Goal: Task Accomplishment & Management: Manage account settings

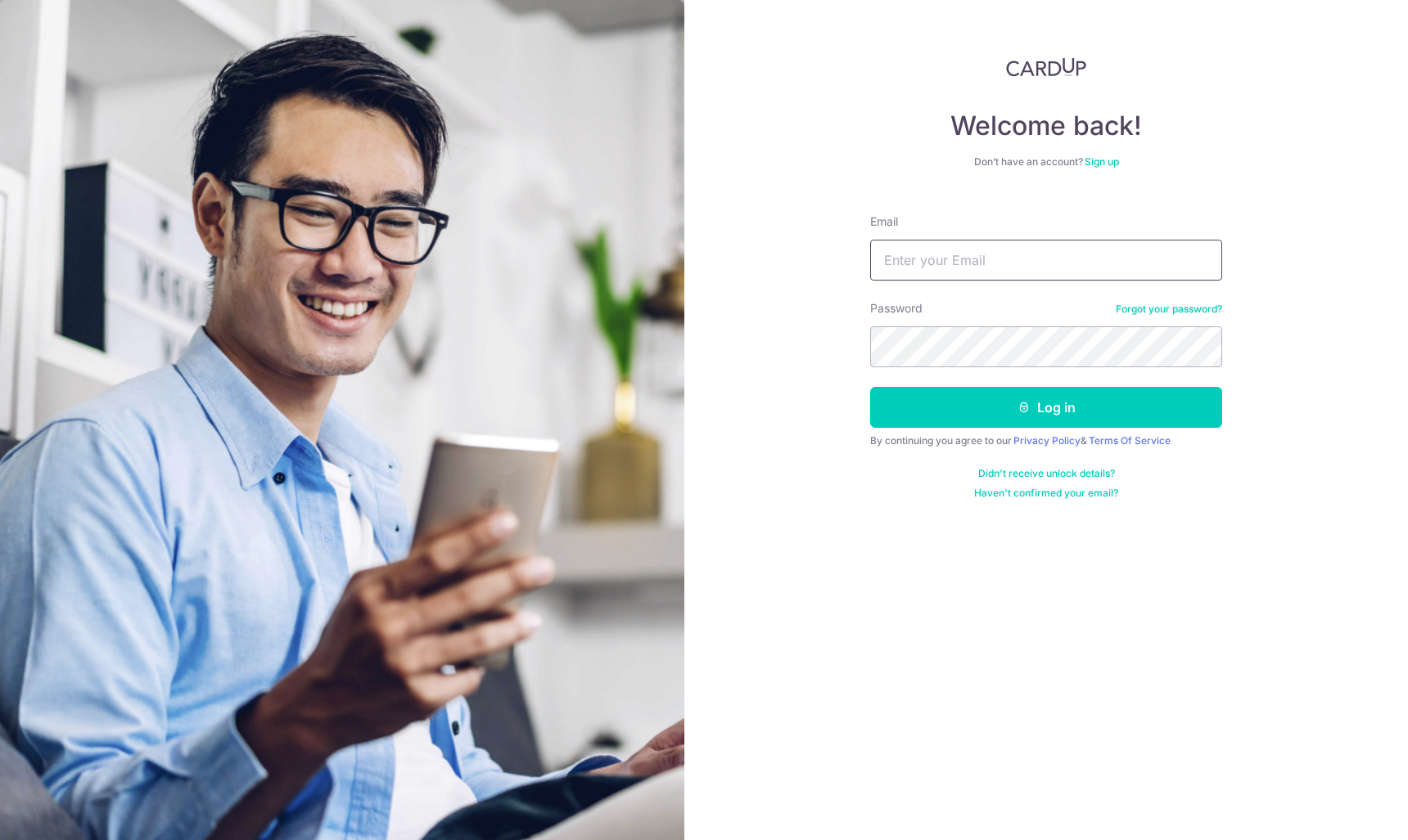
type input "[EMAIL_ADDRESS][DOMAIN_NAME]"
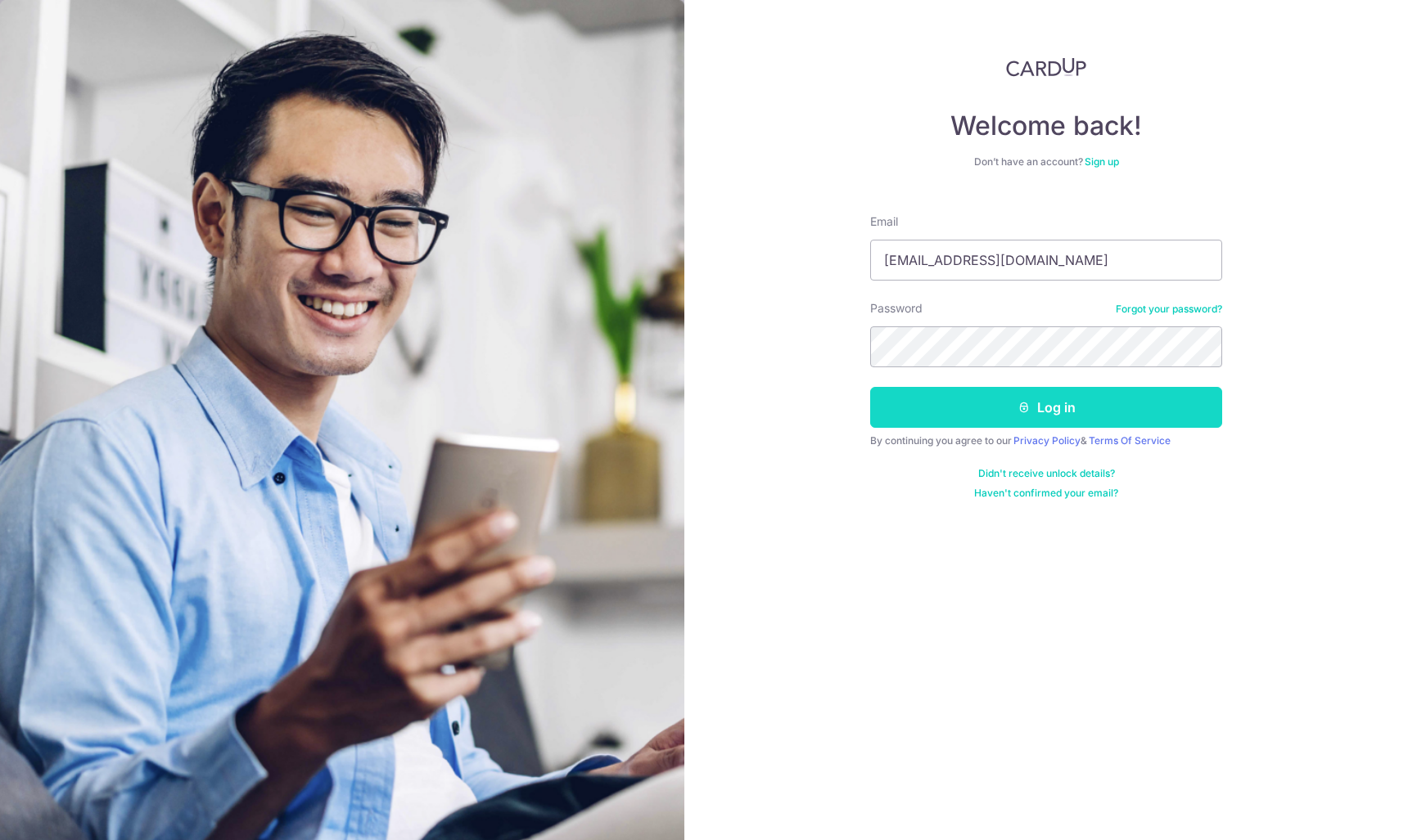
click at [1021, 409] on icon "submit" at bounding box center [1024, 407] width 13 height 13
click at [1297, 356] on div "Welcome back! Don’t have an account? Sign up Email keithleecy@live.com Password…" at bounding box center [1046, 420] width 723 height 840
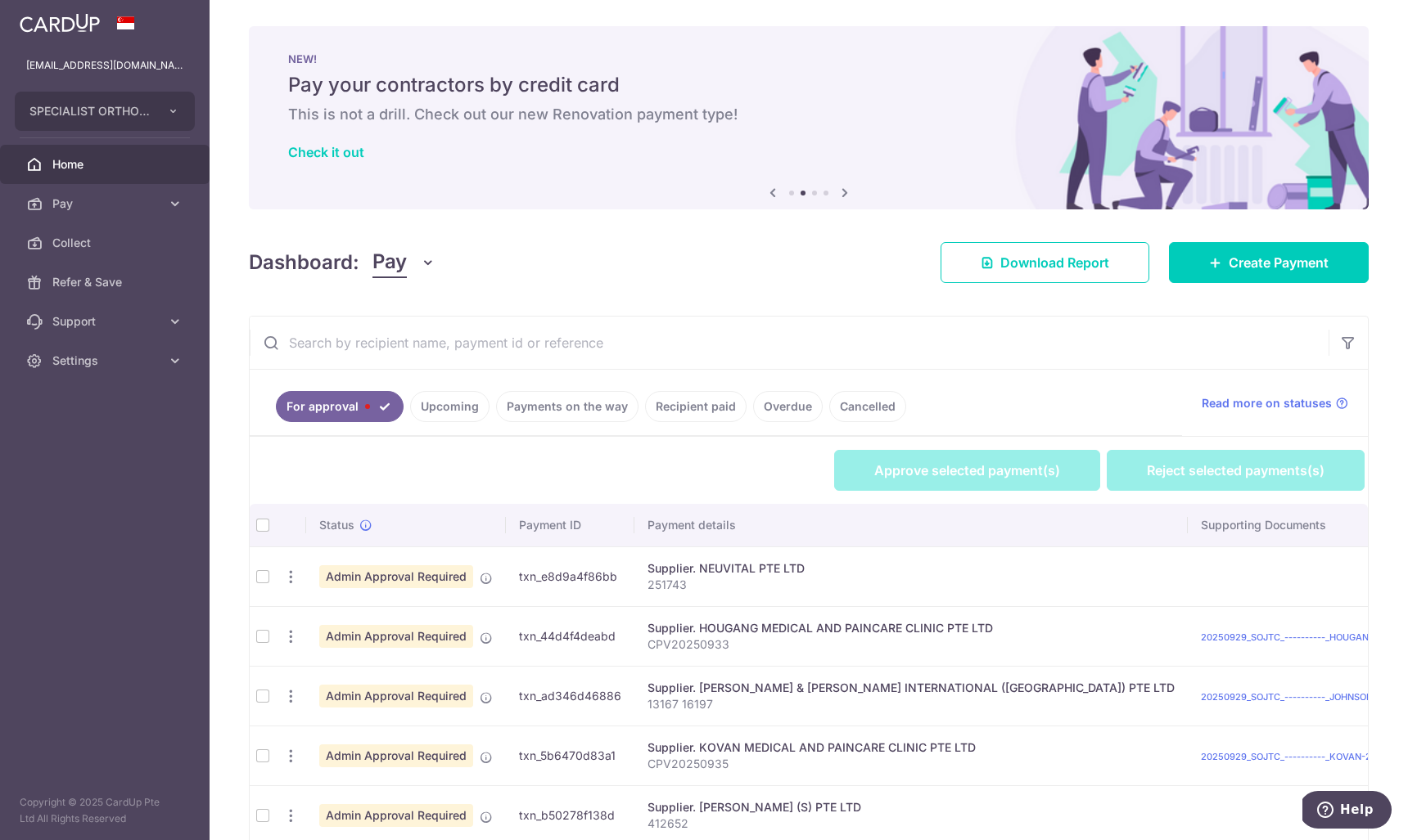
click at [697, 523] on th "Payment details" at bounding box center [911, 526] width 553 height 43
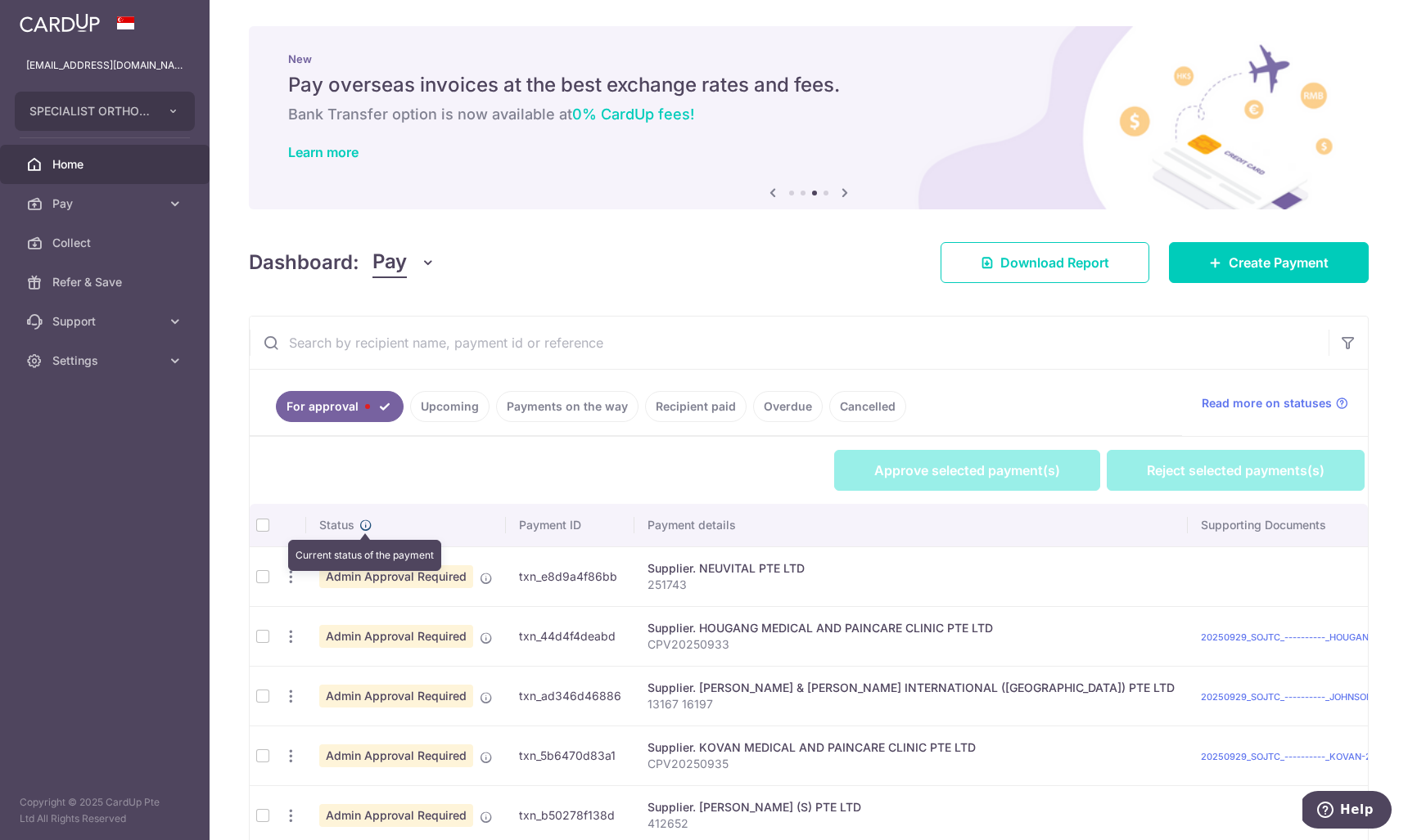
click at [362, 522] on icon at bounding box center [365, 525] width 13 height 13
click at [556, 523] on th "Payment ID" at bounding box center [570, 526] width 129 height 43
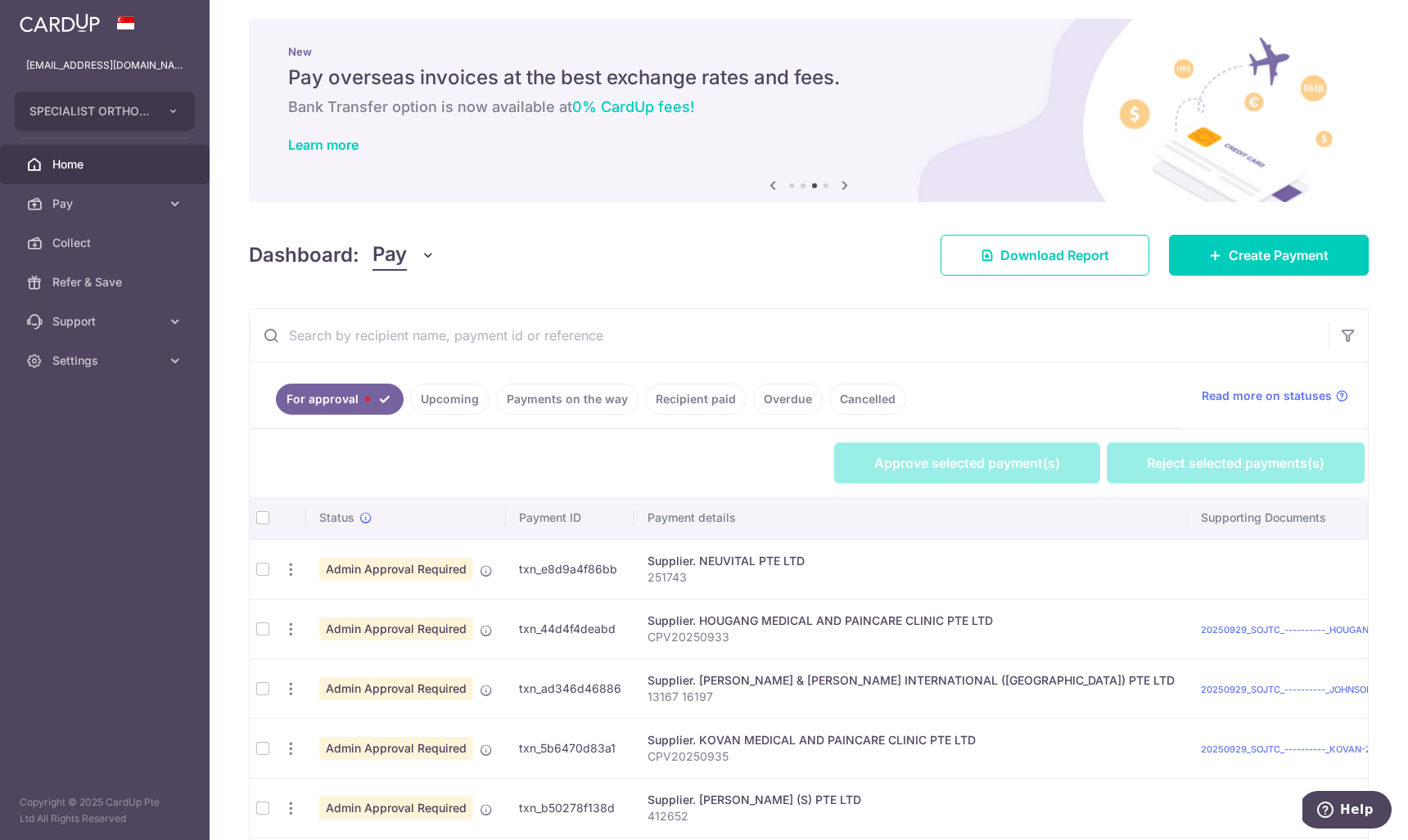
scroll to position [10, 0]
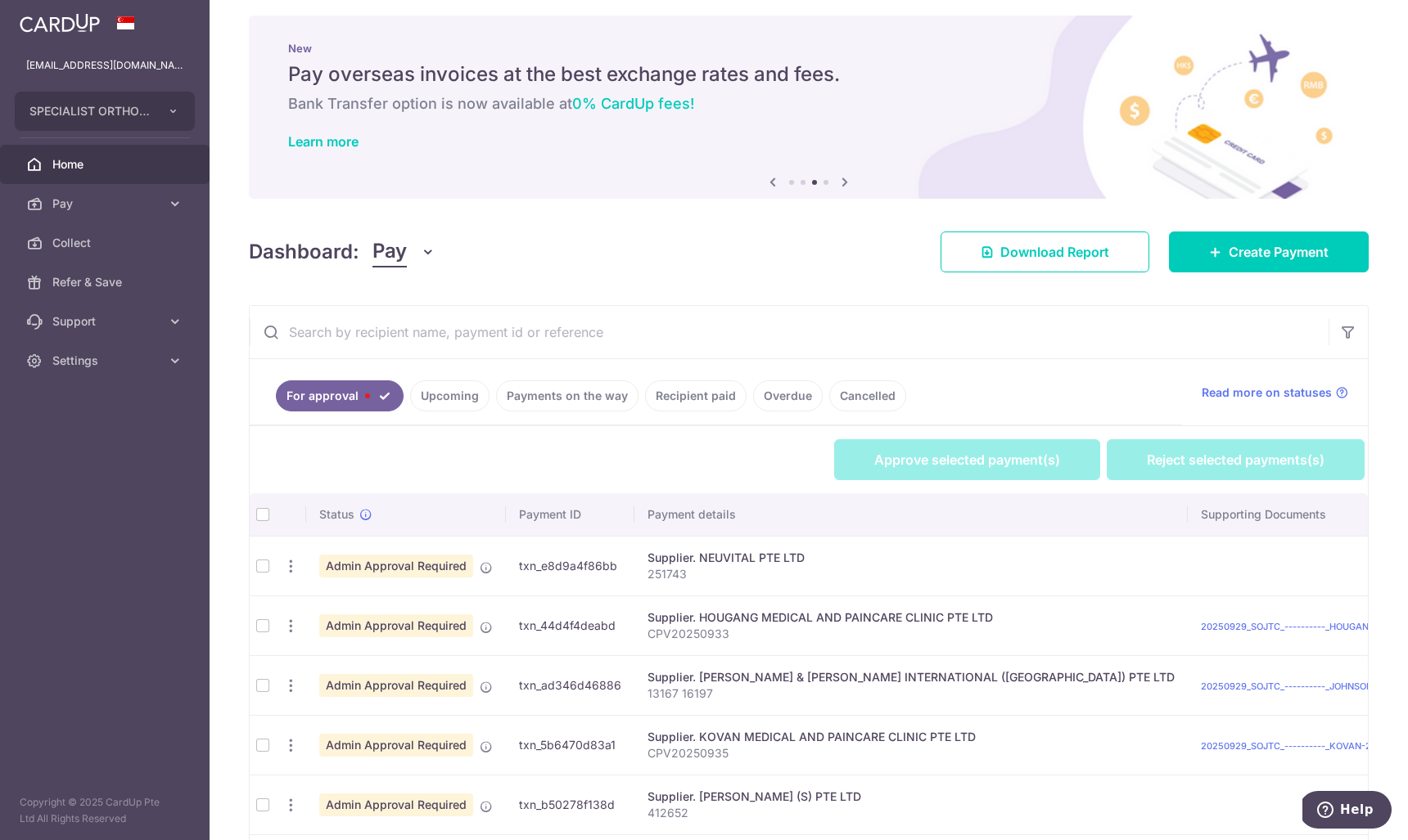
click at [335, 324] on input "text" at bounding box center [788, 332] width 1079 height 52
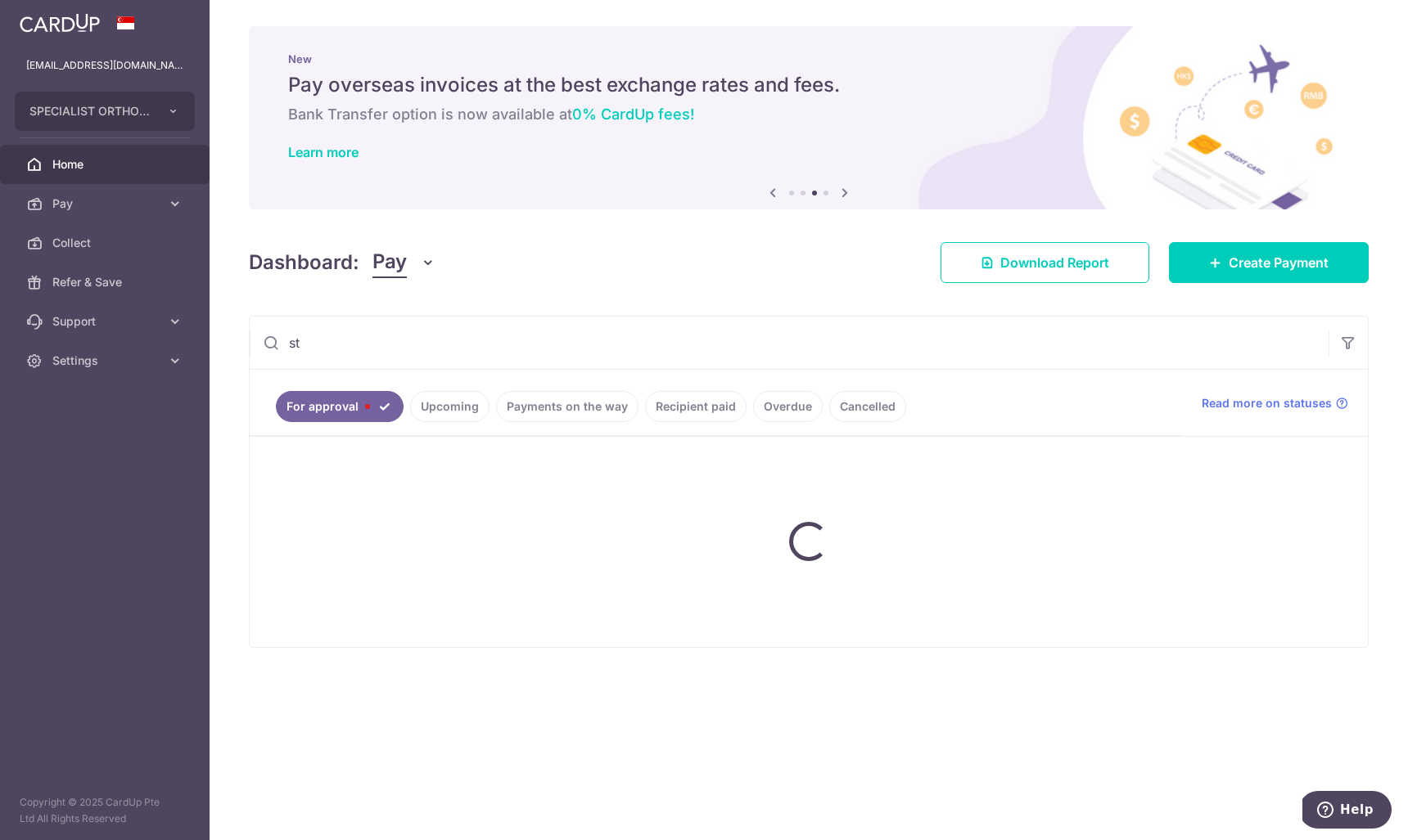
scroll to position [0, 0]
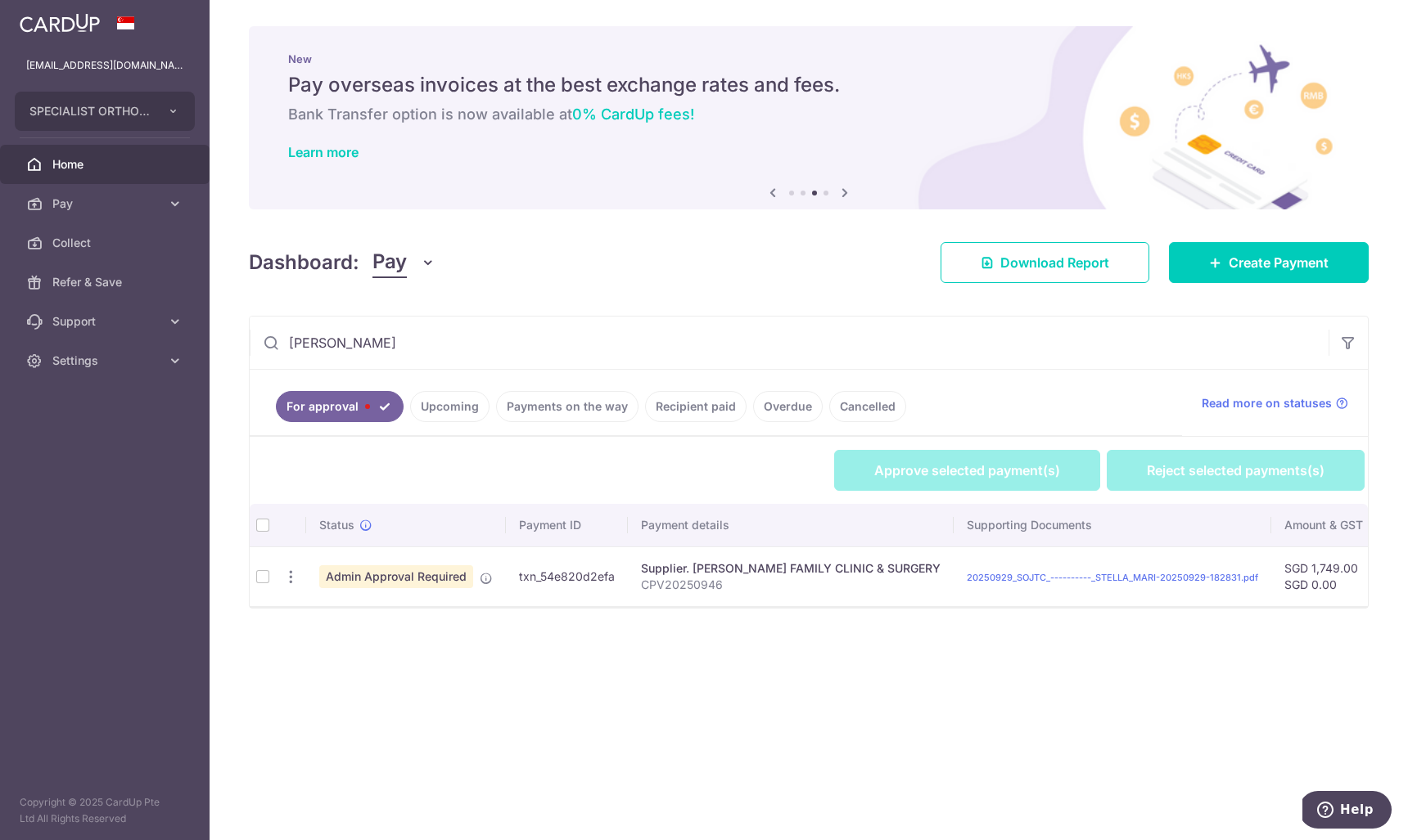
type input "[PERSON_NAME]"
click at [272, 586] on td at bounding box center [262, 576] width 26 height 59
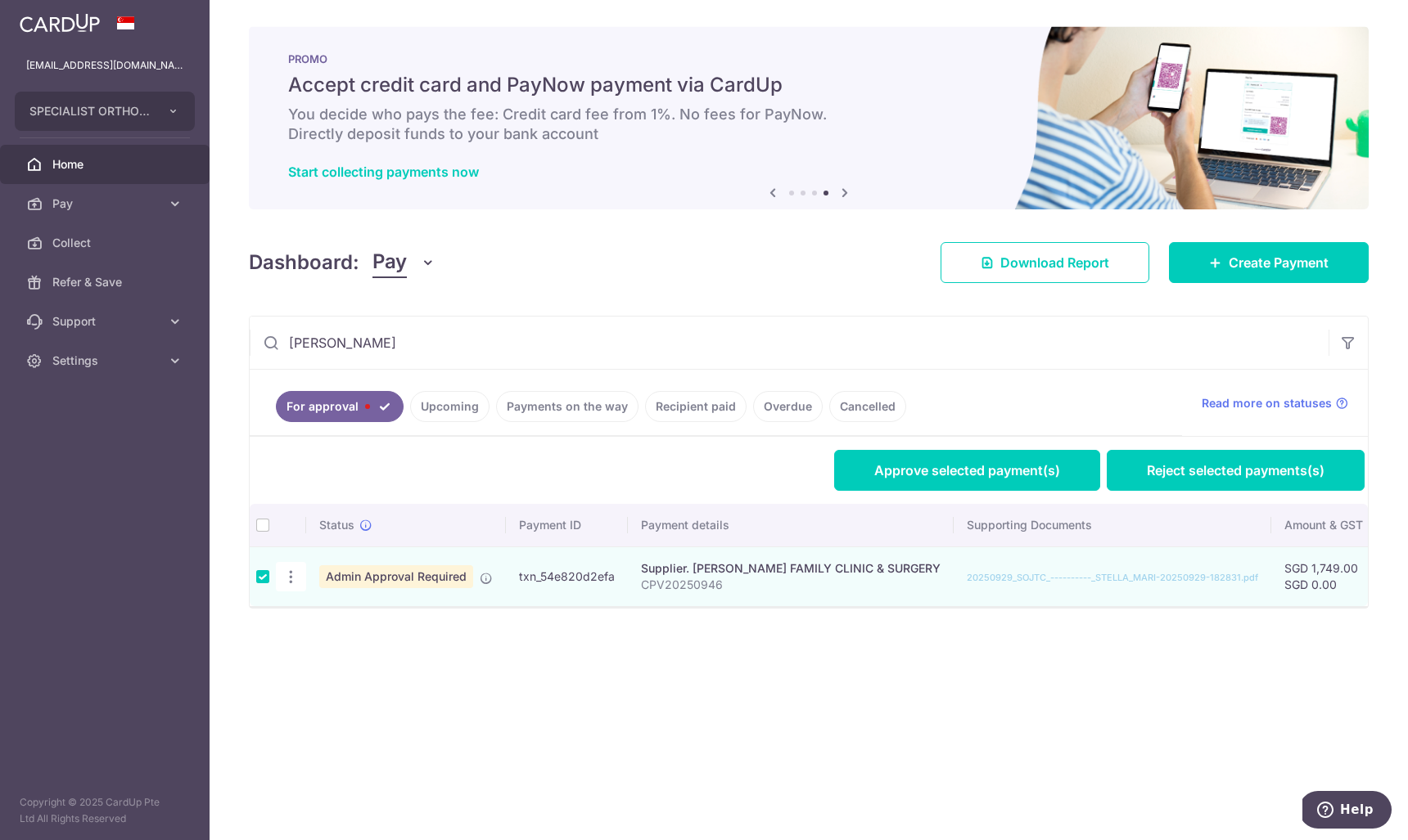
drag, startPoint x: 323, startPoint y: 344, endPoint x: 261, endPoint y: 343, distance: 62.0
click at [261, 343] on input "[PERSON_NAME]" at bounding box center [788, 342] width 1079 height 52
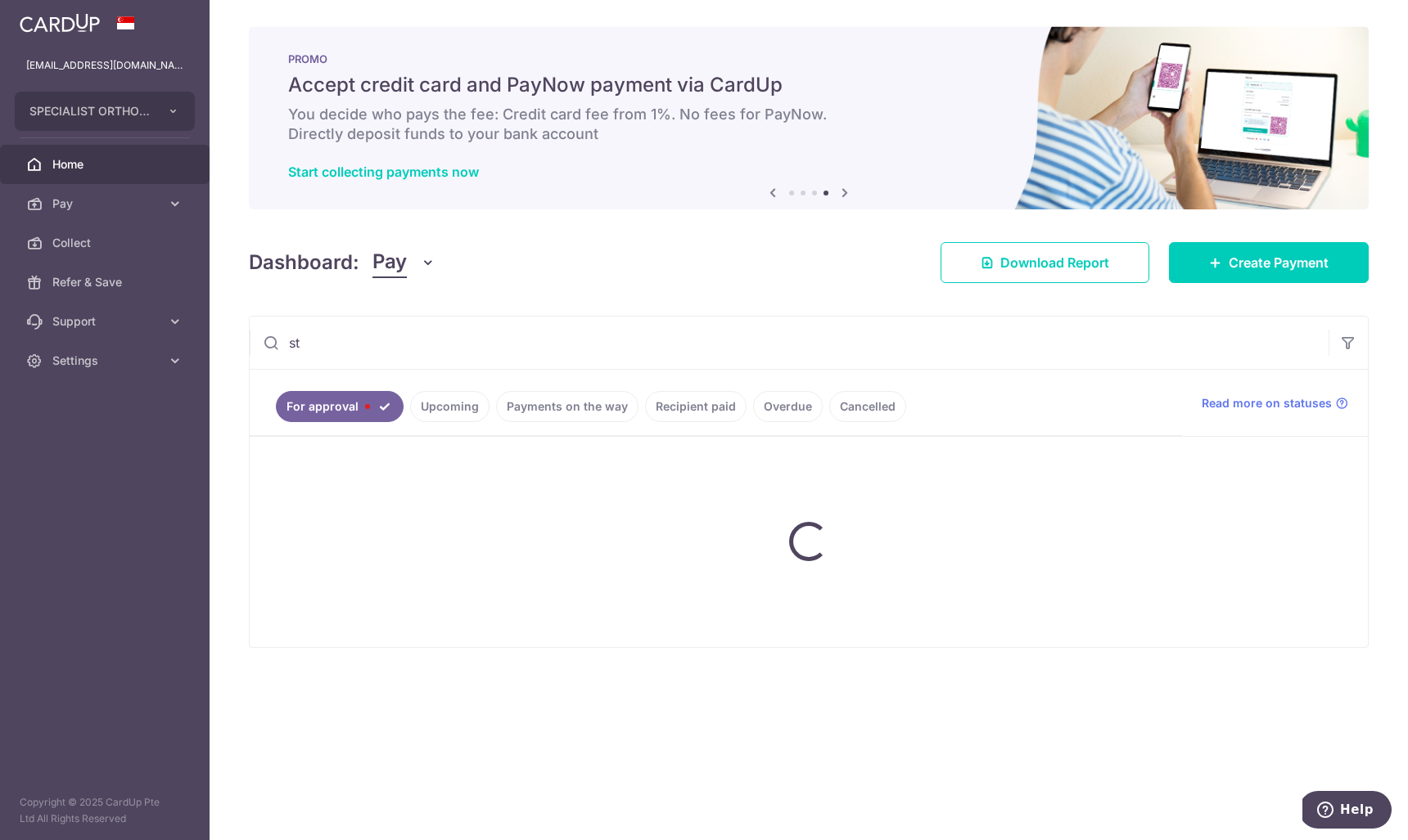
type input "s"
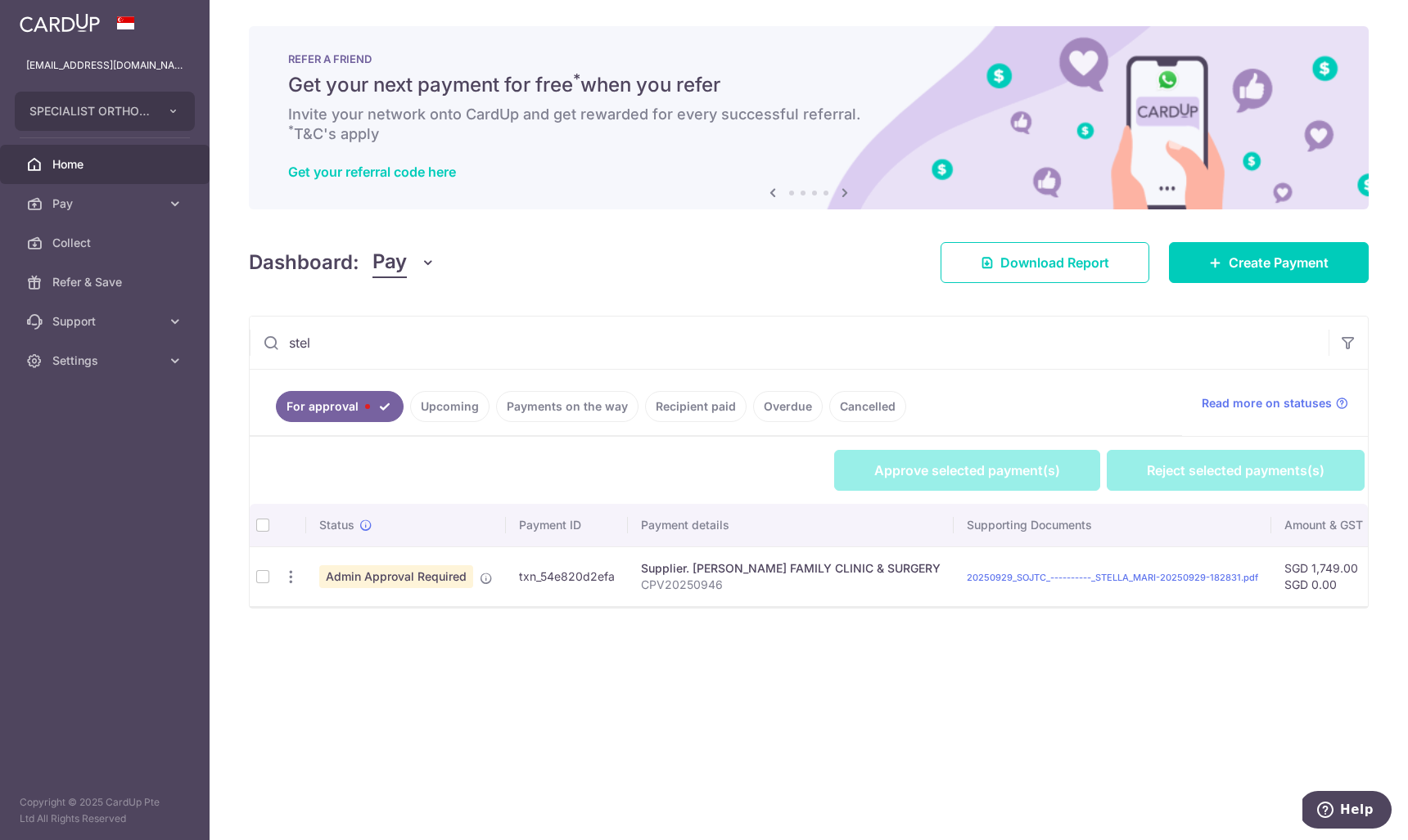
type input "stel"
click at [260, 576] on td at bounding box center [262, 576] width 26 height 59
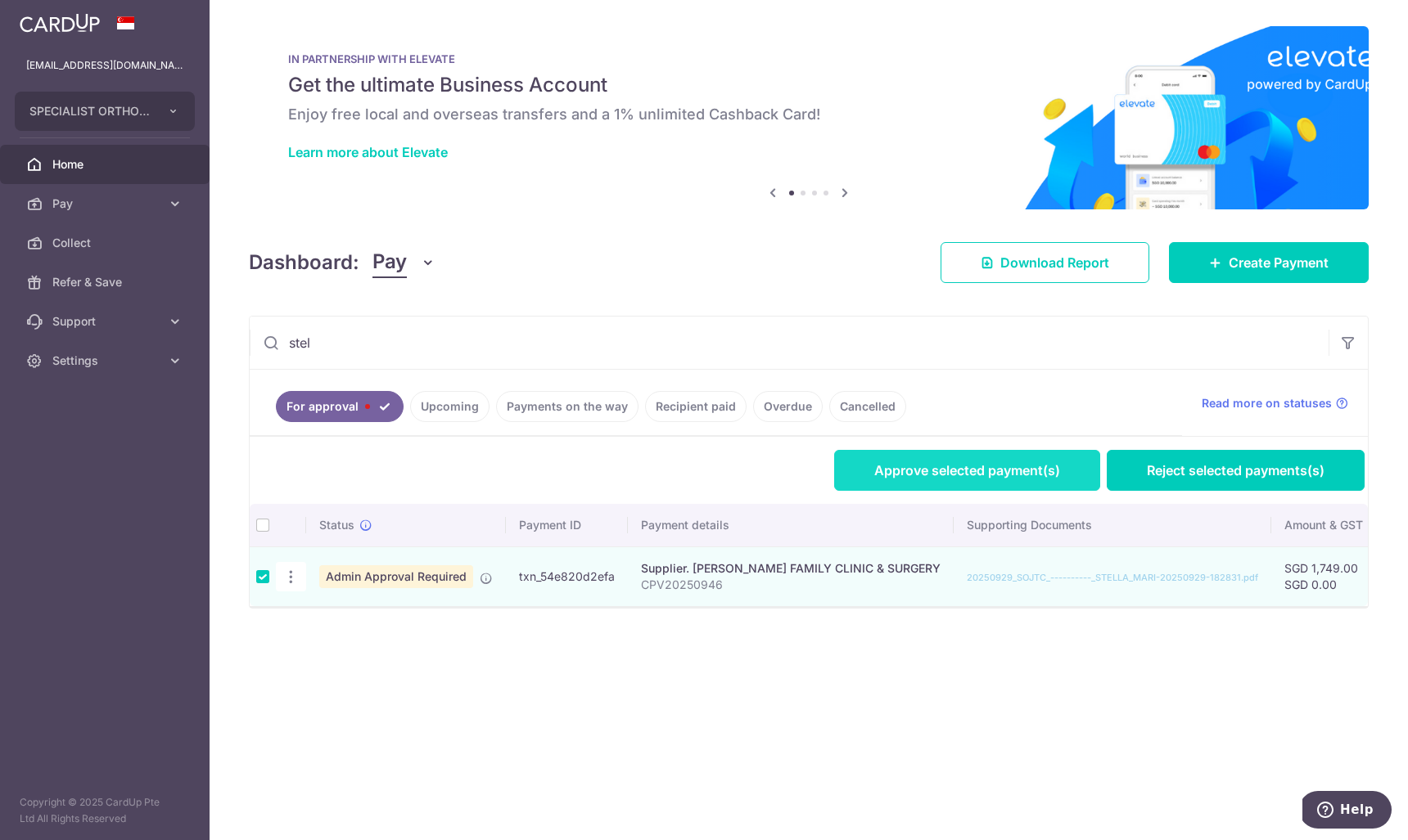
click at [997, 462] on link "Approve selected payment(s)" at bounding box center [966, 470] width 266 height 41
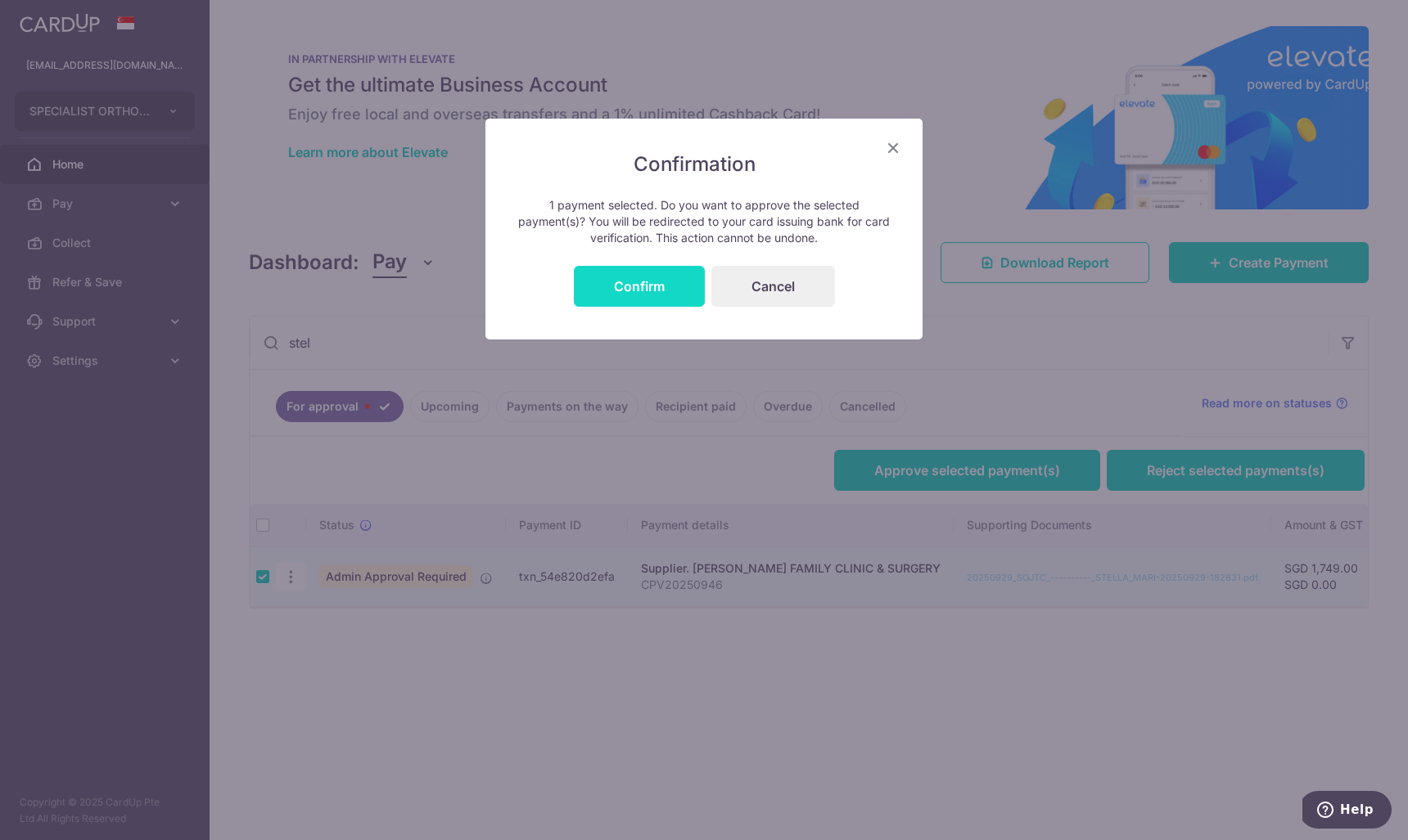
click at [647, 286] on button "Confirm" at bounding box center [639, 286] width 131 height 41
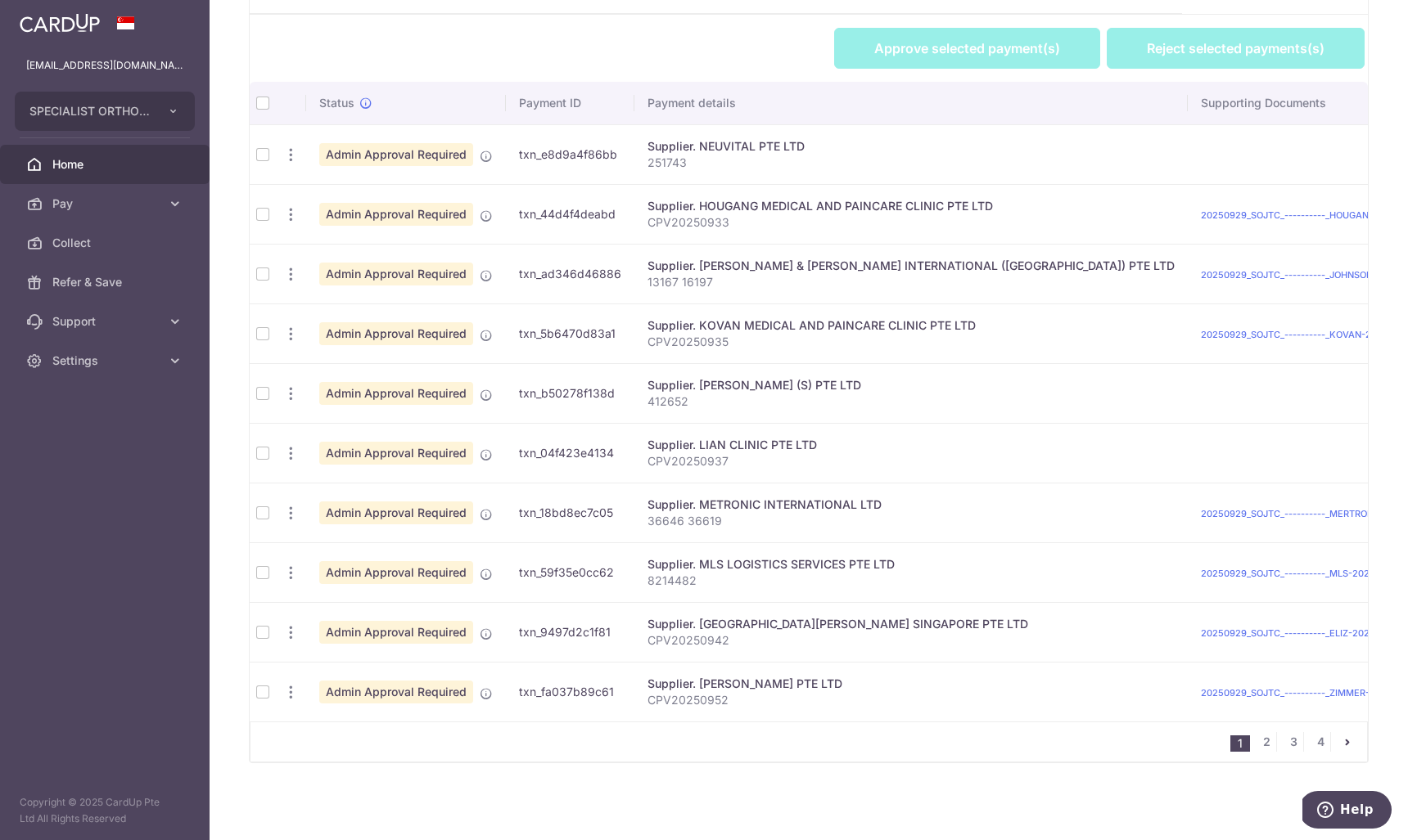
scroll to position [300, 0]
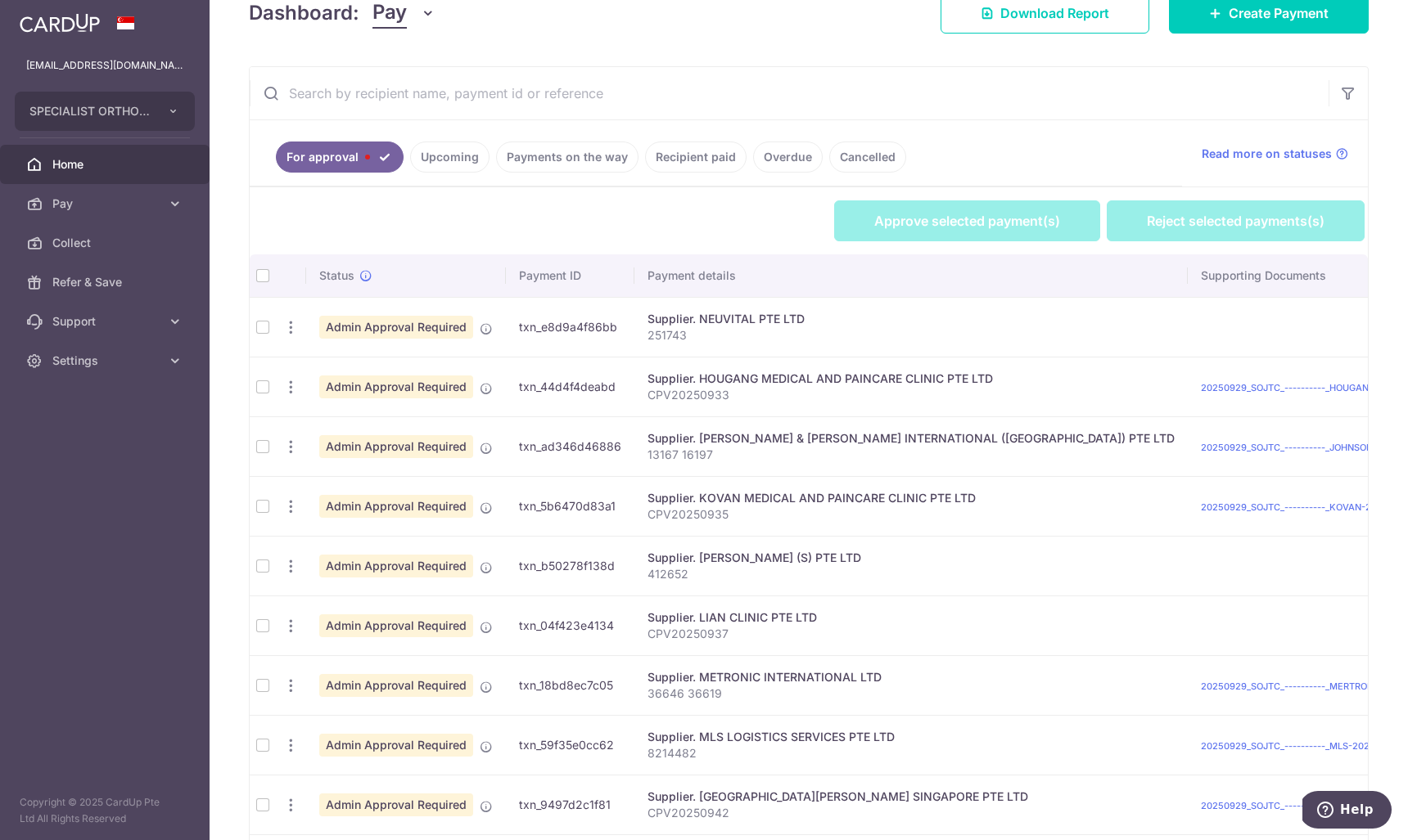
click at [407, 95] on input "text" at bounding box center [788, 93] width 1079 height 52
type input "t"
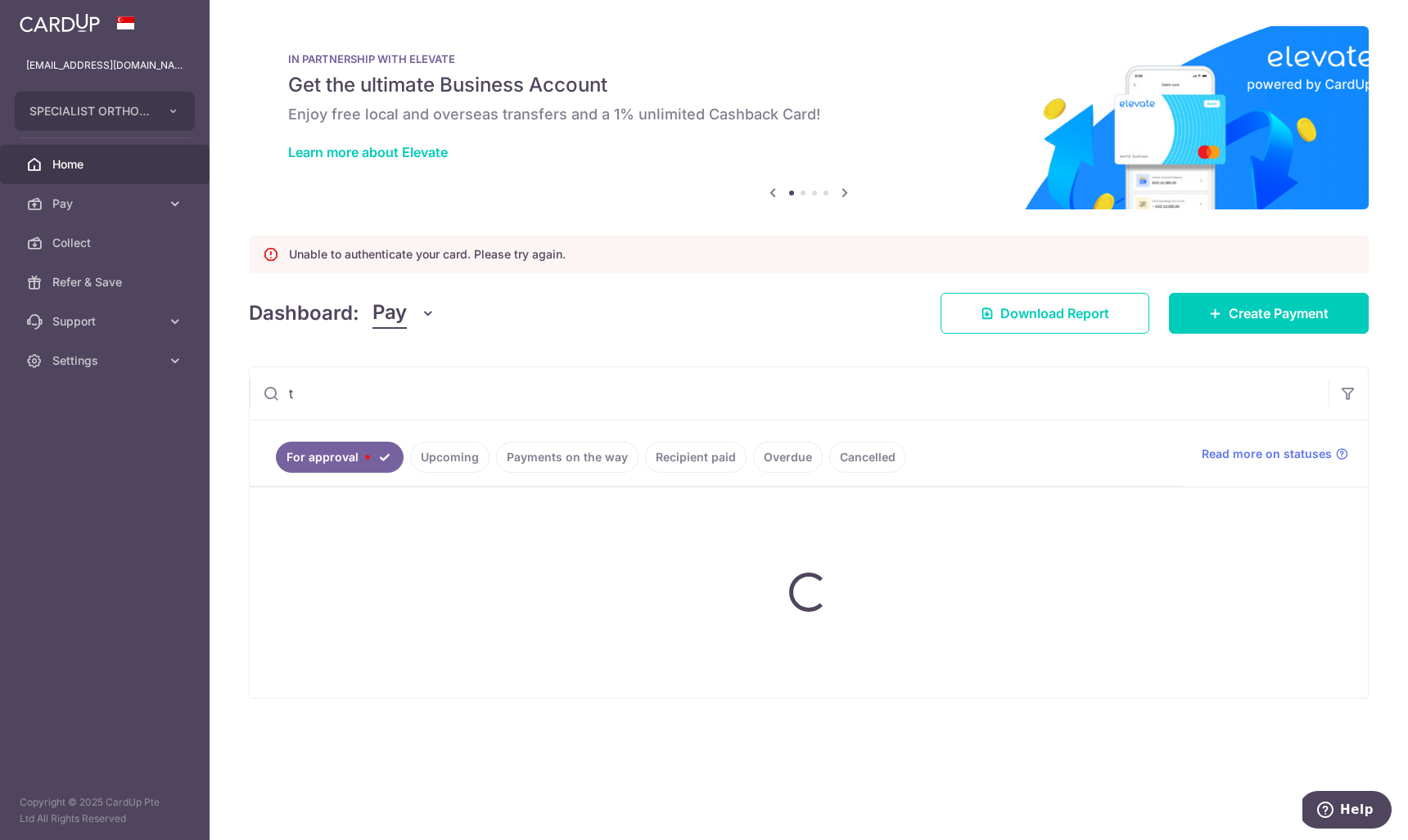
scroll to position [0, 0]
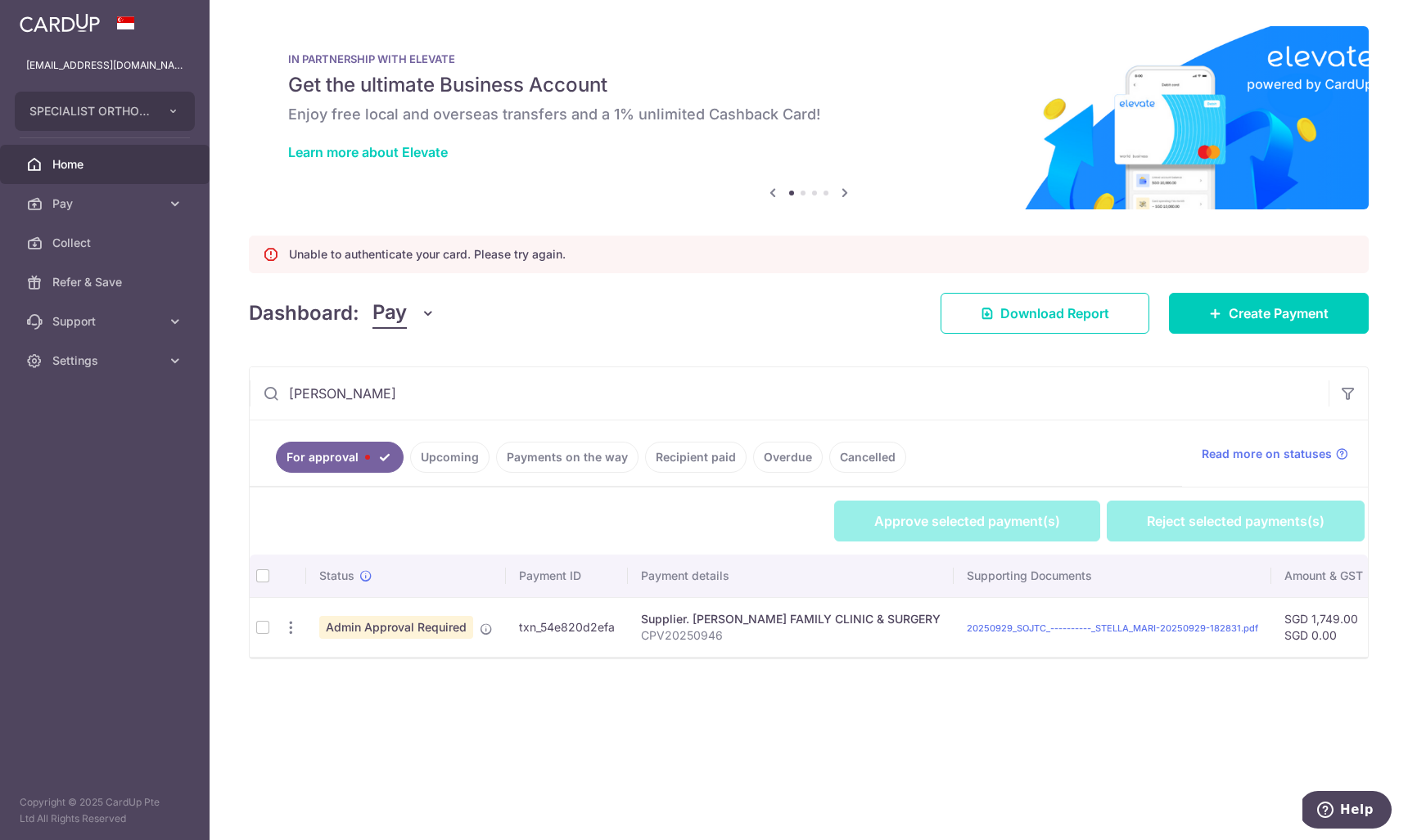
type input "[PERSON_NAME]"
click at [262, 635] on td at bounding box center [262, 627] width 26 height 59
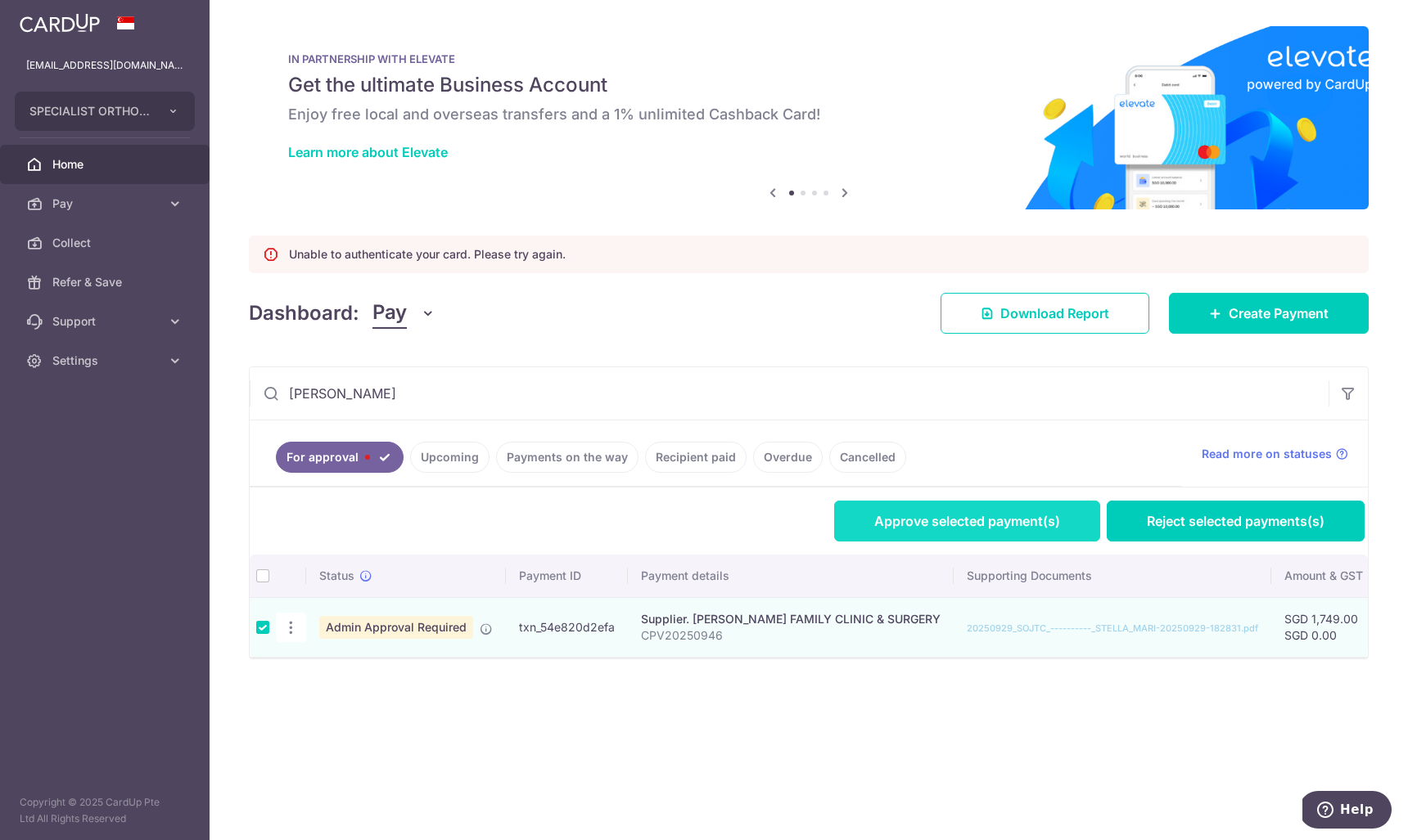
click at [900, 516] on link "Approve selected payment(s)" at bounding box center [966, 521] width 266 height 41
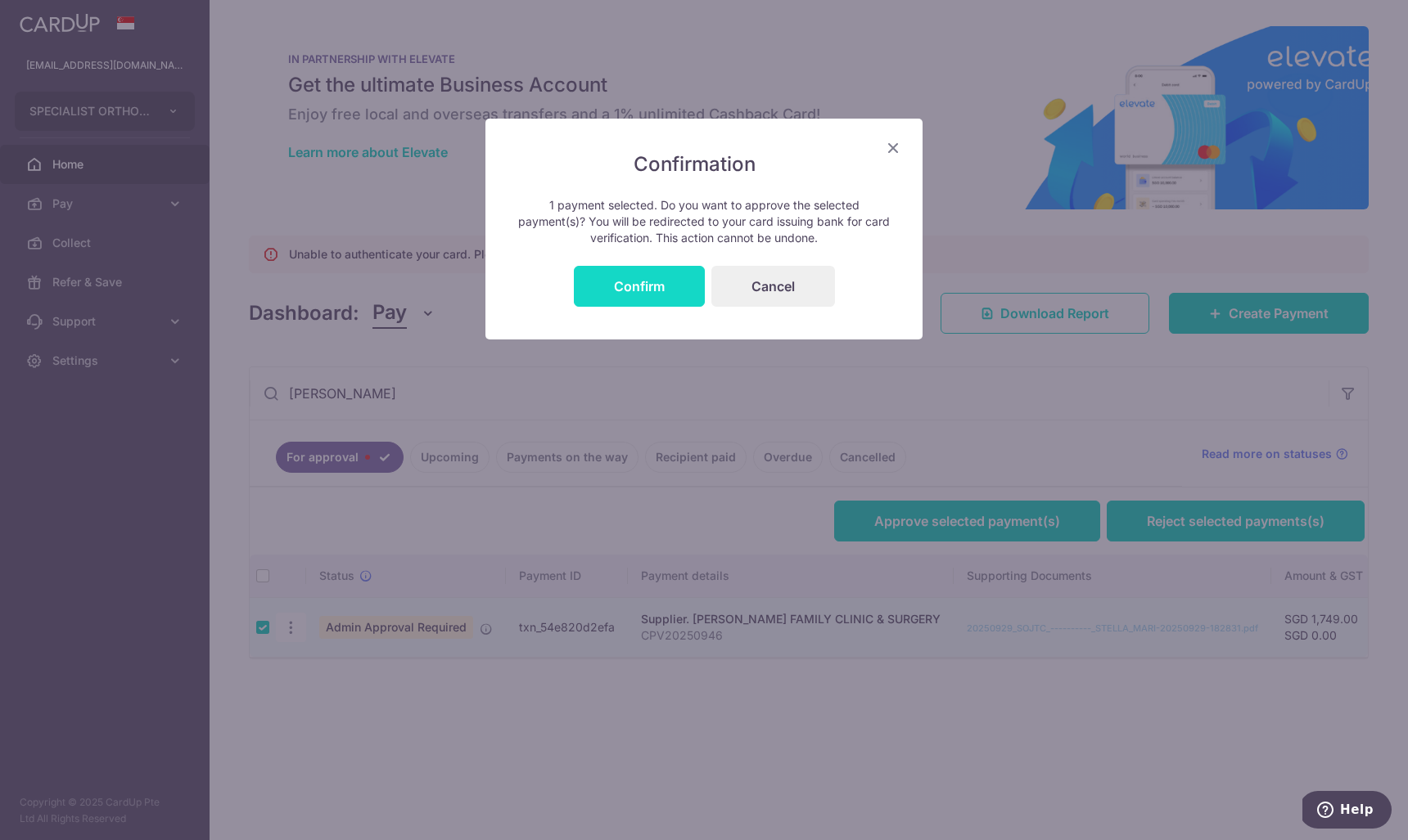
click at [635, 270] on button "Confirm" at bounding box center [639, 286] width 131 height 41
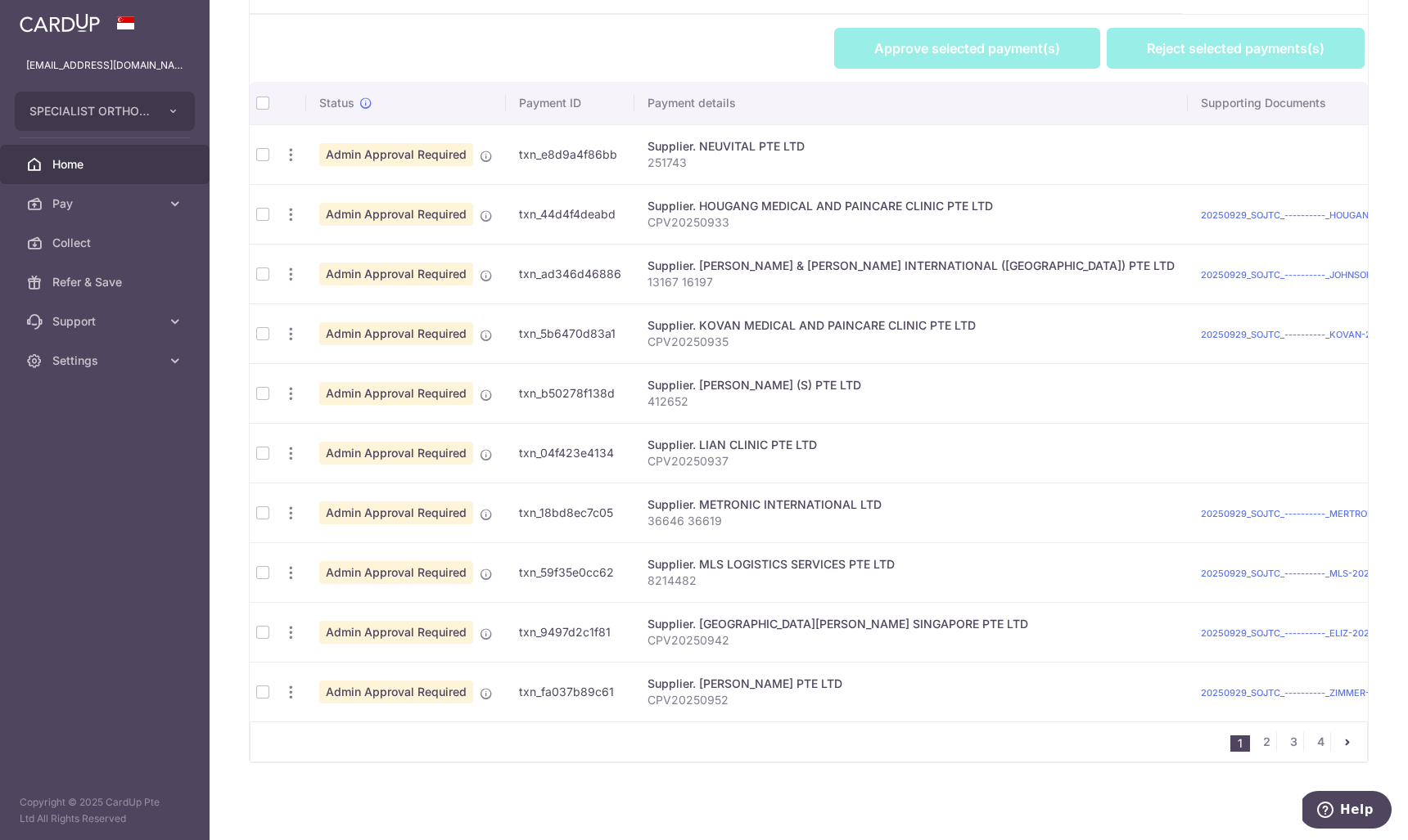
scroll to position [469, 0]
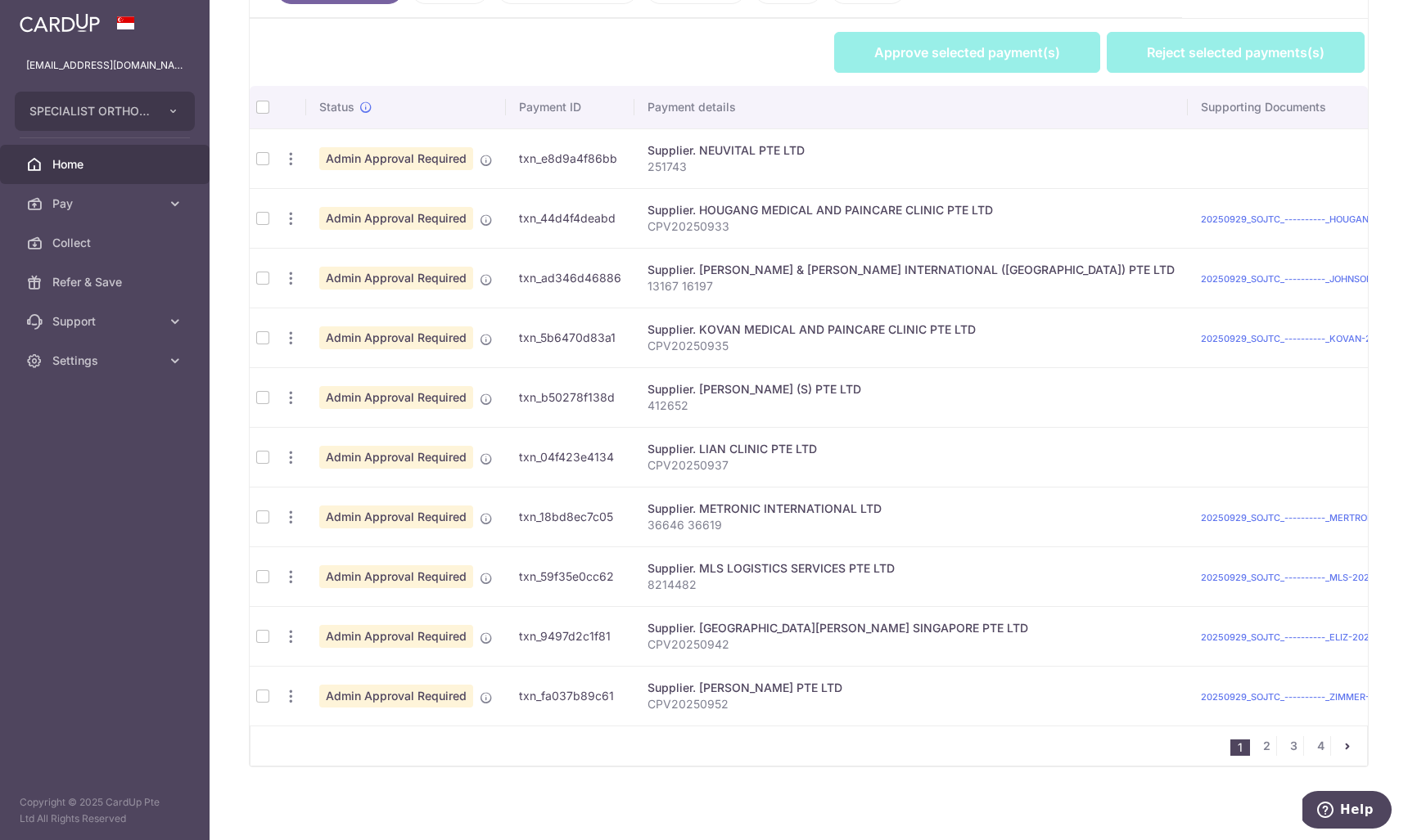
click at [262, 157] on td at bounding box center [262, 159] width 26 height 59
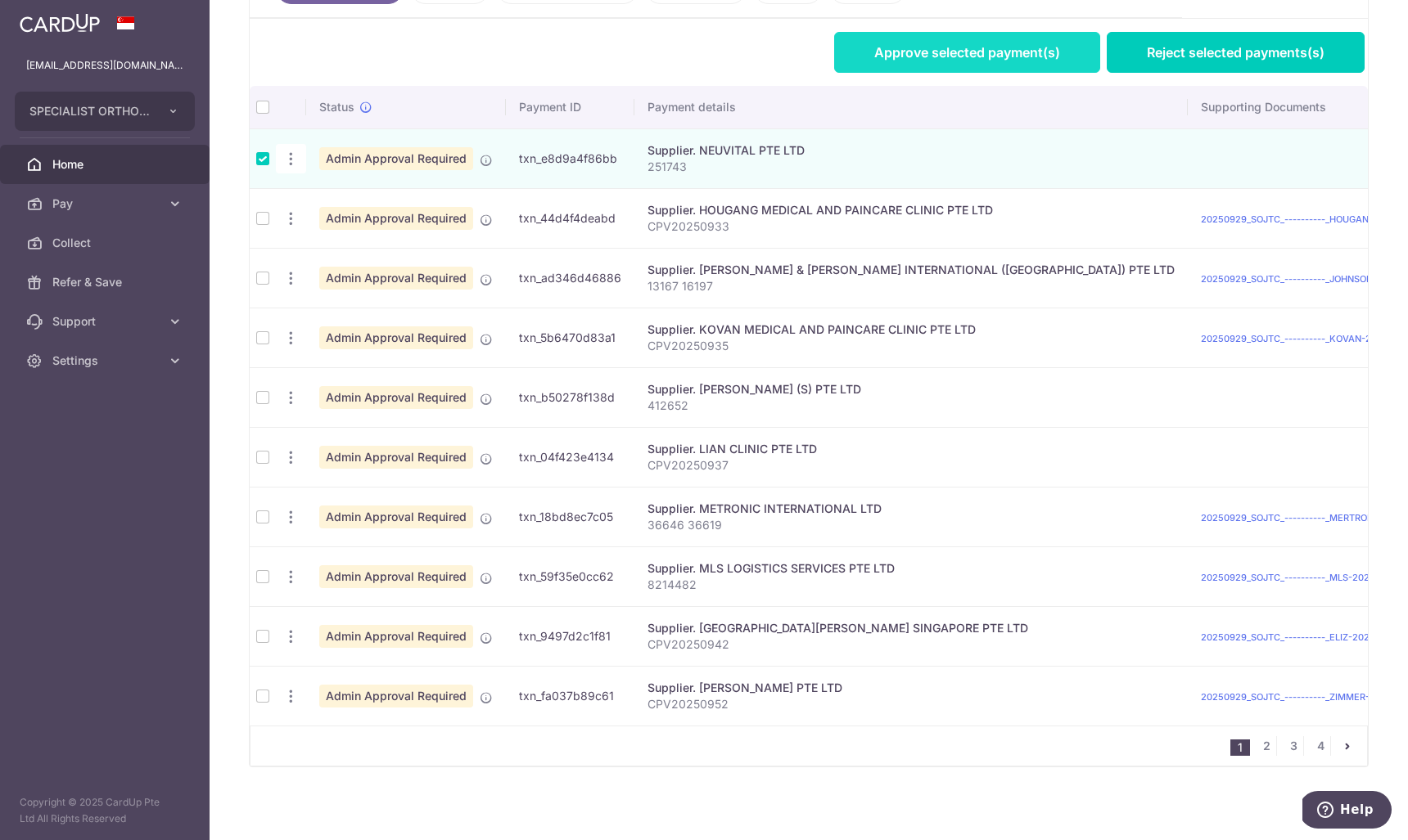
click at [985, 54] on link "Approve selected payment(s)" at bounding box center [966, 52] width 266 height 41
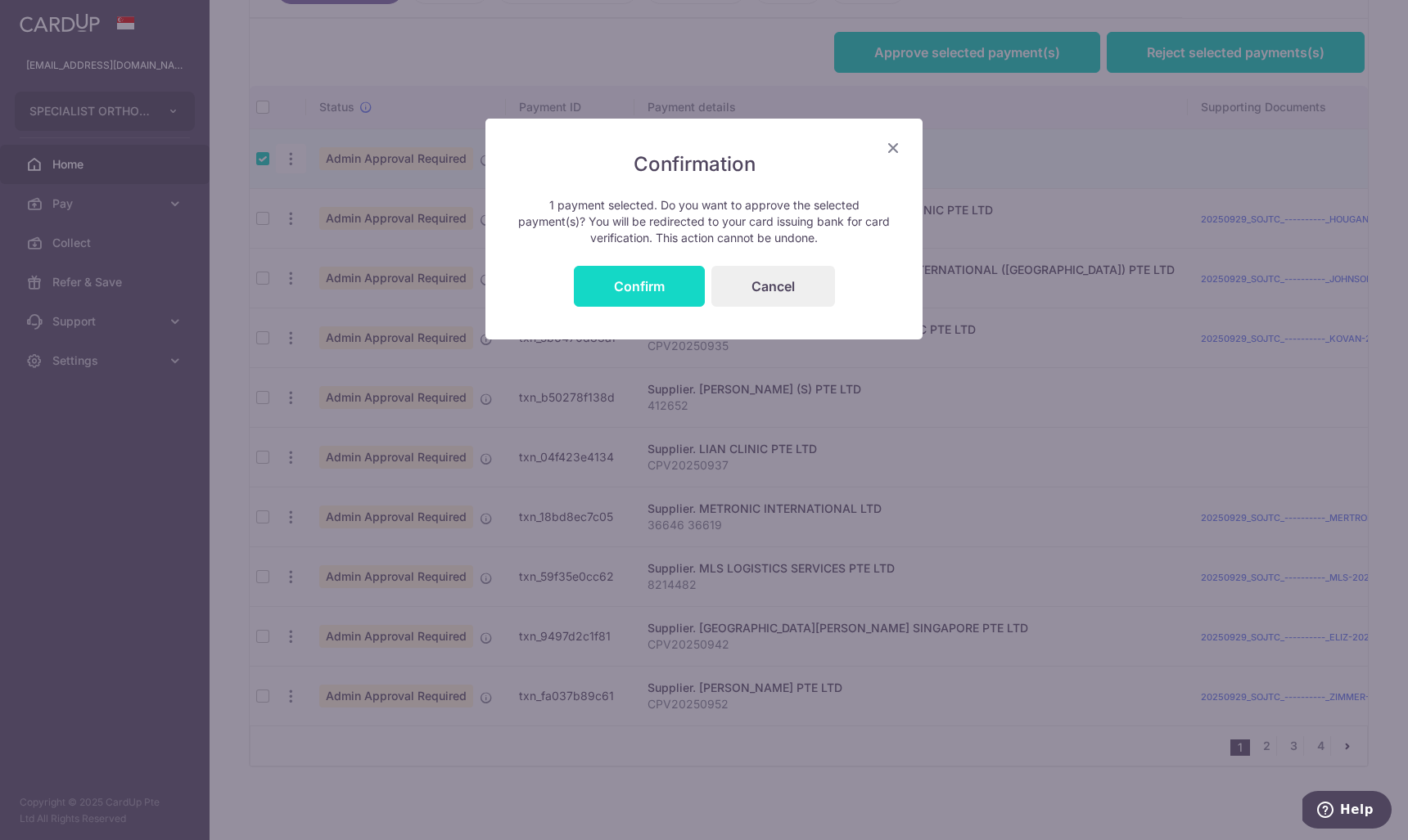
click at [660, 287] on button "Confirm" at bounding box center [639, 286] width 131 height 41
